Goal: Information Seeking & Learning: Understand process/instructions

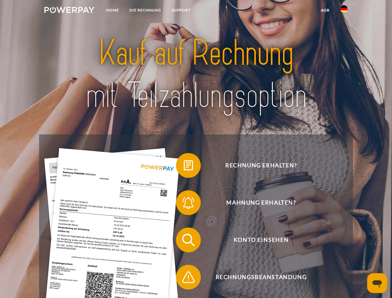
click at [69, 11] on img at bounding box center [69, 10] width 50 height 6
click at [344, 11] on img at bounding box center [343, 8] width 7 height 7
click at [325, 10] on link "agb" at bounding box center [325, 10] width 19 height 11
click at [184, 167] on span at bounding box center [179, 165] width 31 height 31
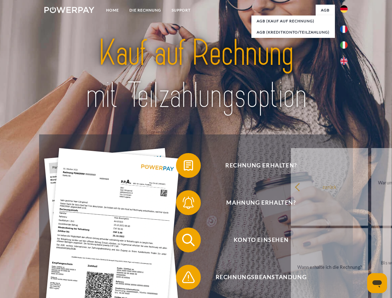
click at [184, 204] on span at bounding box center [179, 202] width 31 height 31
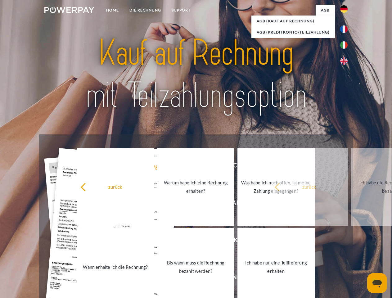
click at [184, 241] on link "Bis wann muss die Rechnung bezahlt werden?" at bounding box center [195, 267] width 77 height 78
click at [184, 279] on span at bounding box center [179, 277] width 31 height 31
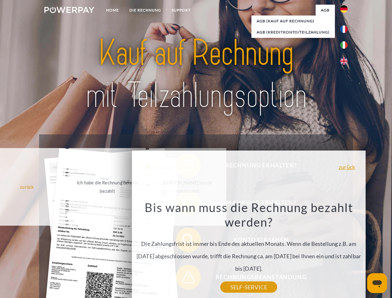
click at [377, 283] on icon "Messaging-Fenster öffnen" at bounding box center [377, 283] width 9 height 7
